Goal: Navigation & Orientation: Find specific page/section

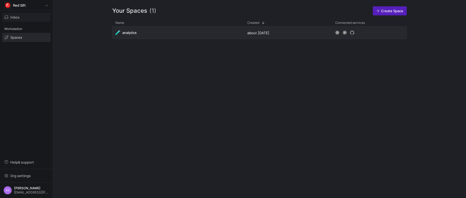
click at [23, 19] on span "button" at bounding box center [26, 17] width 48 height 8
click at [28, 37] on div at bounding box center [233, 99] width 466 height 198
click at [28, 37] on span at bounding box center [26, 37] width 48 height 8
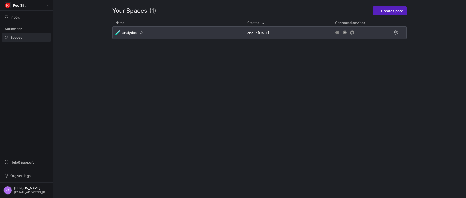
click at [133, 34] on span "analytics" at bounding box center [129, 32] width 14 height 4
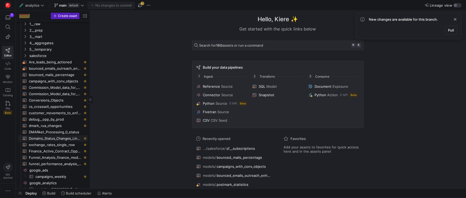
scroll to position [27, 0]
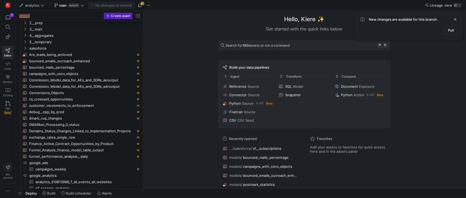
drag, startPoint x: 90, startPoint y: 109, endPoint x: 158, endPoint y: 107, distance: 67.5
